Goal: Task Accomplishment & Management: Use online tool/utility

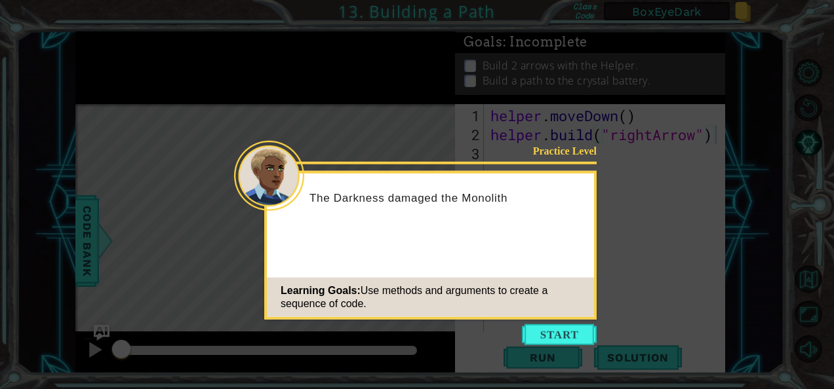
type textarea "[DOMAIN_NAME]("rightArrow")"
click at [556, 344] on button "Start" at bounding box center [559, 335] width 75 height 21
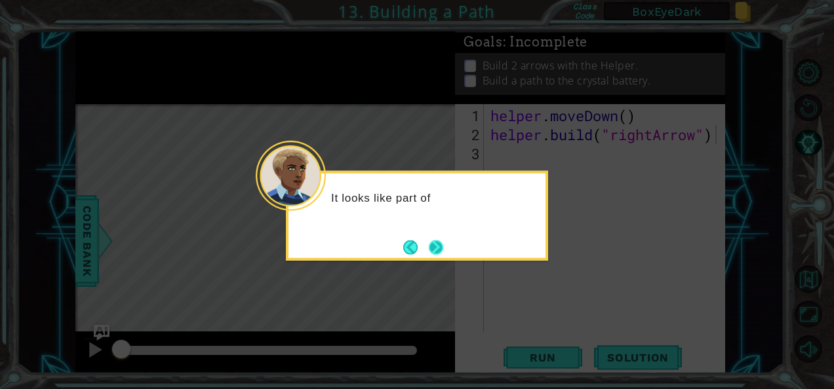
click at [442, 244] on button "Next" at bounding box center [436, 247] width 14 height 14
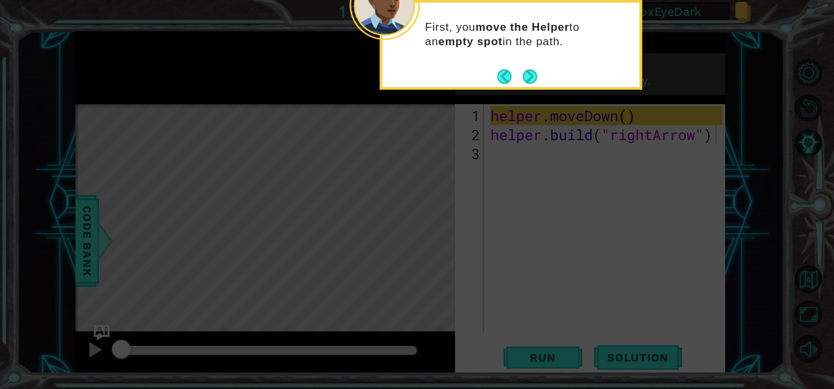
click at [784, 99] on icon at bounding box center [417, 58] width 834 height 662
click at [528, 74] on button "Next" at bounding box center [530, 76] width 14 height 14
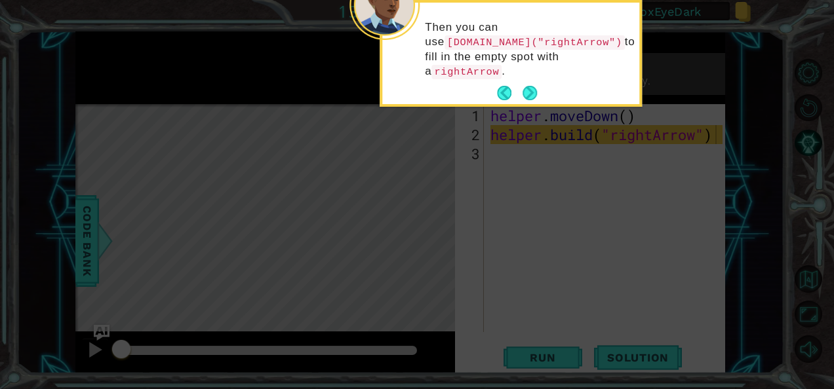
click at [528, 86] on button "Next" at bounding box center [530, 93] width 14 height 14
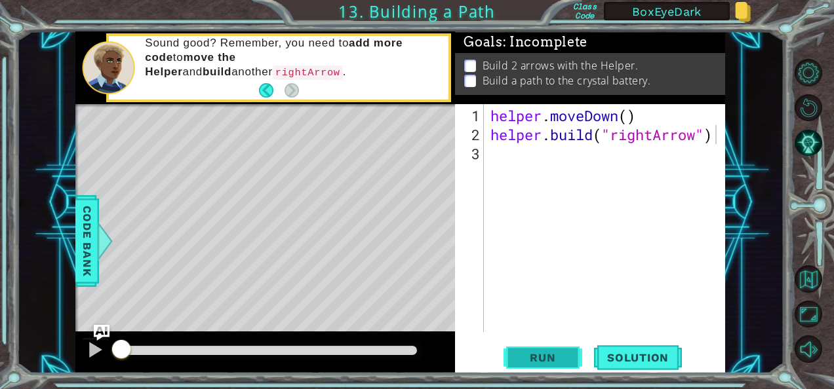
click at [532, 363] on span "Run" at bounding box center [543, 357] width 52 height 13
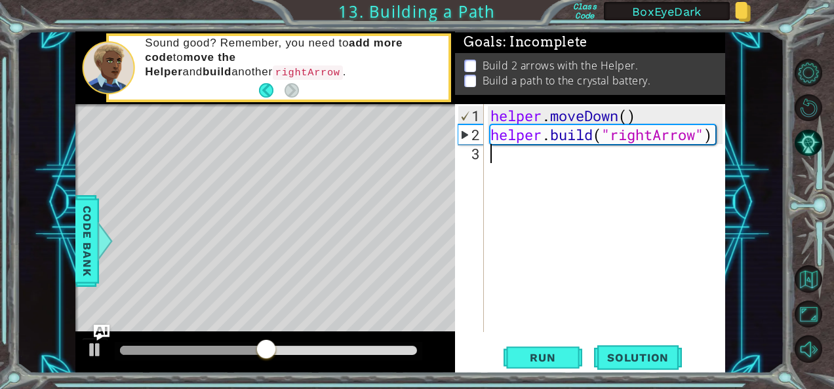
click at [511, 162] on div "helper . moveDown ( ) helper . build ( "rightArrow" )" at bounding box center [608, 239] width 241 height 266
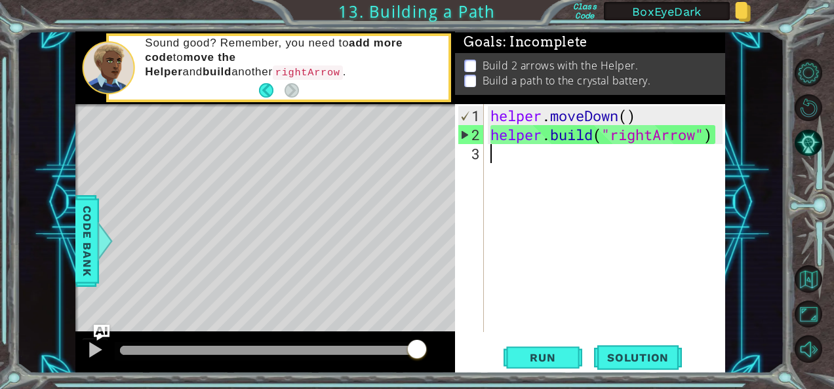
click at [518, 154] on div "helper . moveDown ( ) helper . build ( "rightArrow" )" at bounding box center [608, 239] width 241 height 266
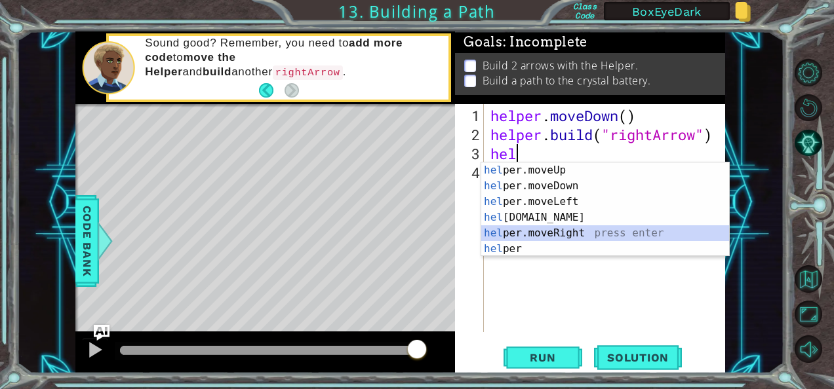
click at [574, 227] on div "hel per.moveUp press enter hel per.moveDown press enter hel per.moveLeft press …" at bounding box center [605, 226] width 248 height 126
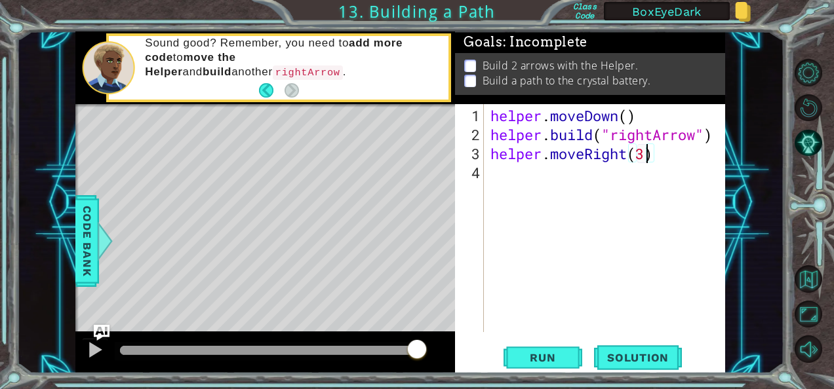
scroll to position [0, 7]
type textarea "helper.moveRight(3)"
click at [527, 358] on span "Run" at bounding box center [543, 357] width 52 height 13
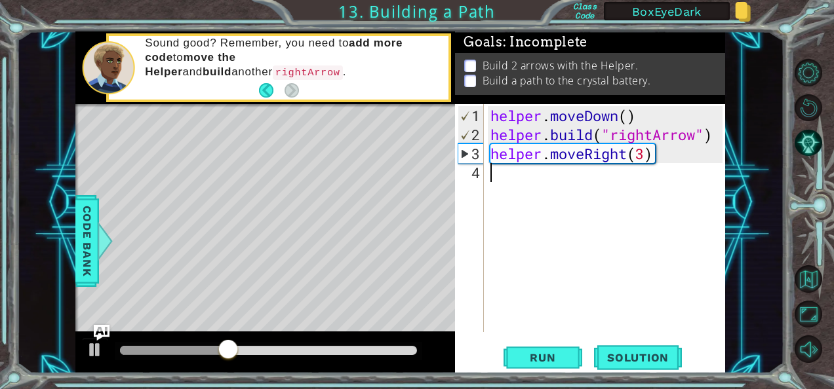
click at [570, 179] on div "helper . moveDown ( ) helper . build ( "rightArrow" ) helper . moveRight ( 3 )" at bounding box center [608, 239] width 241 height 266
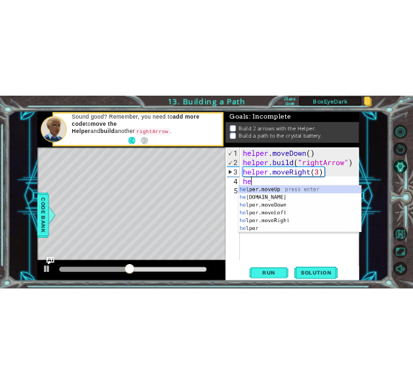
scroll to position [0, 0]
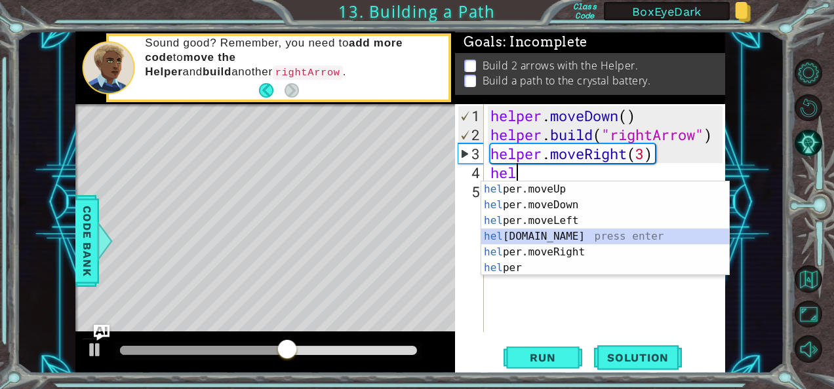
click at [547, 233] on div "hel per.moveUp press enter hel per.moveDown press enter hel per.moveLeft press …" at bounding box center [605, 245] width 248 height 126
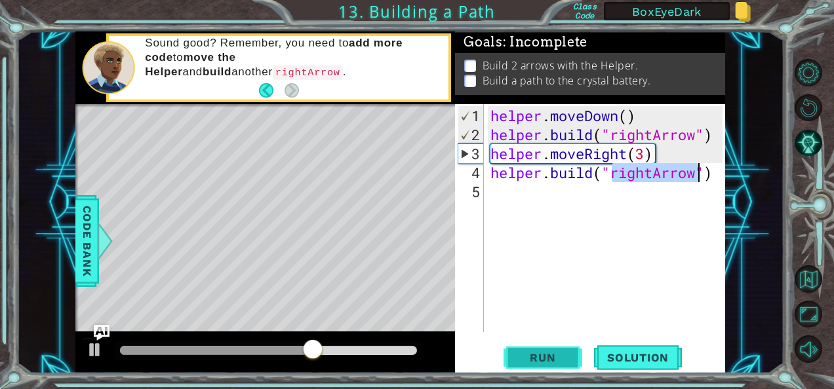
type textarea "[DOMAIN_NAME]("rightArrow")"
click at [513, 358] on button "Run" at bounding box center [542, 357] width 79 height 27
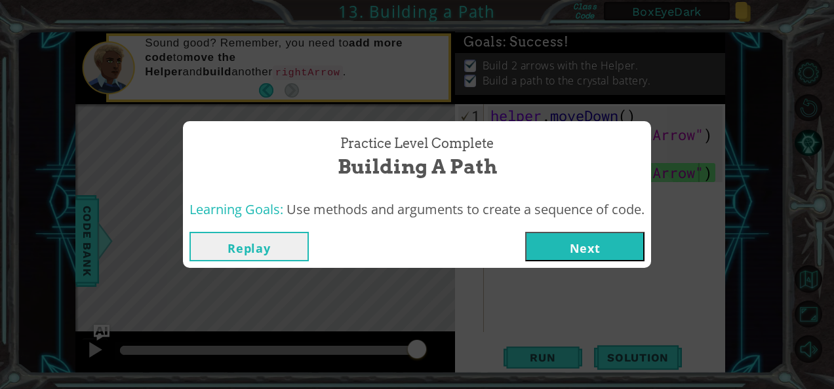
click at [246, 253] on button "Replay" at bounding box center [248, 247] width 119 height 30
